Goal: Browse casually

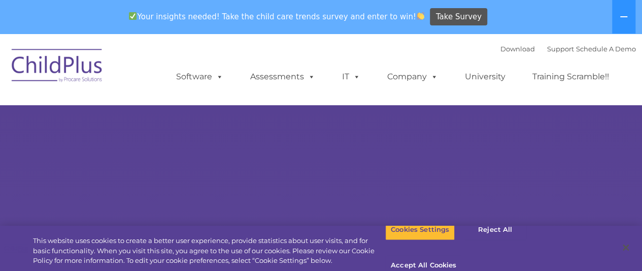
select select "MEDIUM"
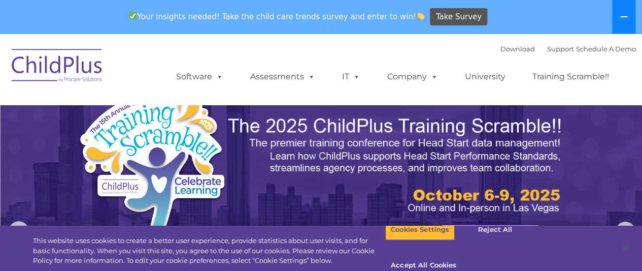
click at [625, 19] on icon at bounding box center [624, 17] width 8 height 8
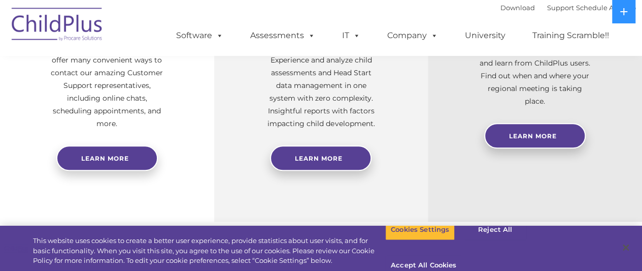
scroll to position [711, 0]
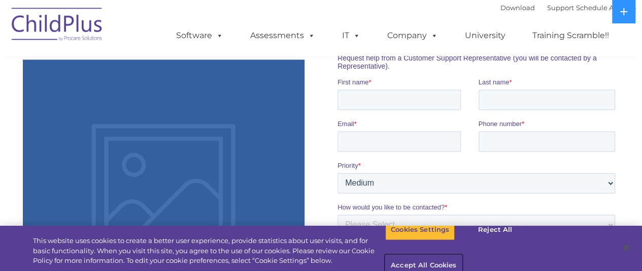
click at [462, 255] on button "Accept All Cookies" at bounding box center [423, 265] width 77 height 21
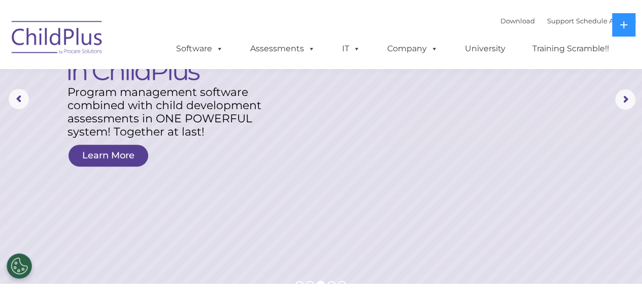
scroll to position [0, 0]
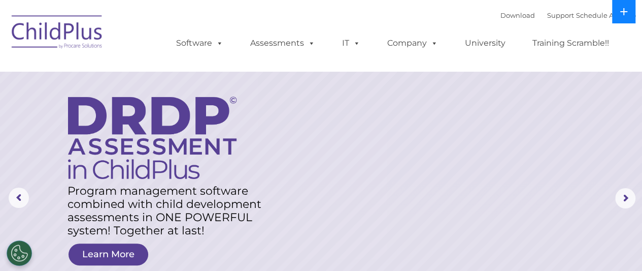
click at [616, 10] on button at bounding box center [623, 11] width 23 height 23
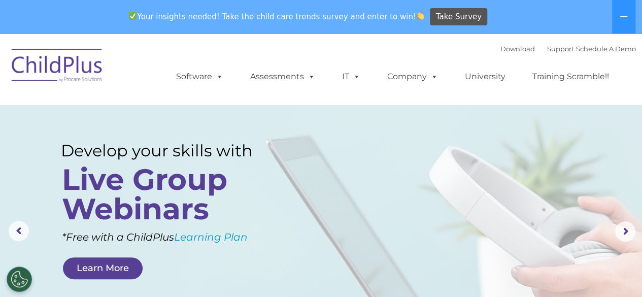
click at [78, 70] on img at bounding box center [58, 67] width 102 height 51
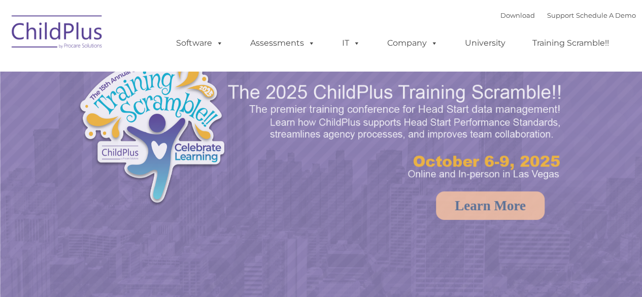
select select "MEDIUM"
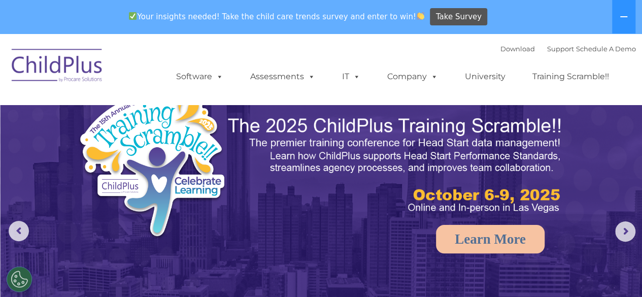
click at [622, 206] on img at bounding box center [322, 236] width 642 height 404
click at [620, 234] on rs-arrow at bounding box center [625, 231] width 20 height 20
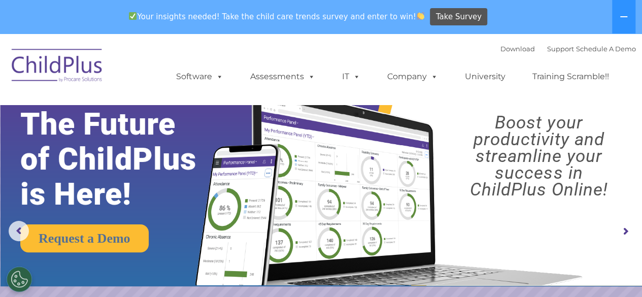
click at [620, 234] on rs-arrow at bounding box center [625, 231] width 20 height 20
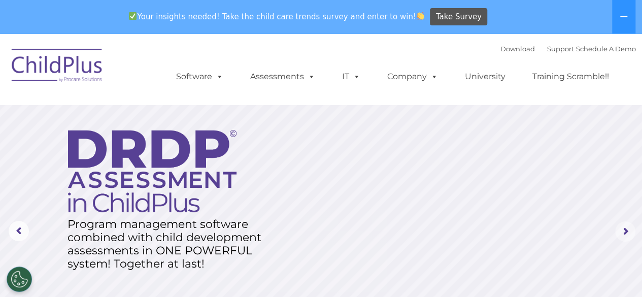
click at [620, 234] on rs-arrow at bounding box center [625, 231] width 20 height 20
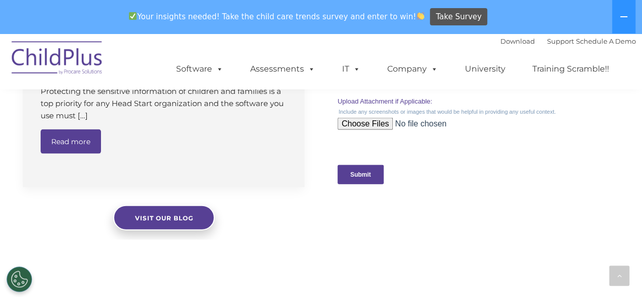
scroll to position [1280, 0]
